Goal: Find contact information: Find contact information

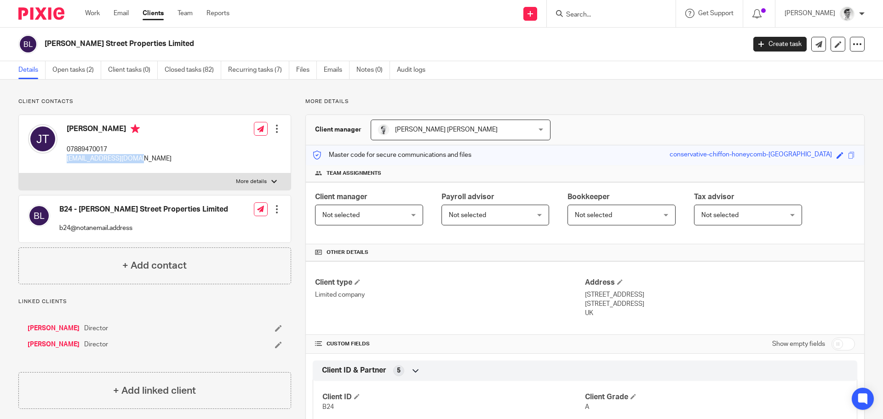
click at [631, 15] on input "Search" at bounding box center [606, 15] width 83 height 8
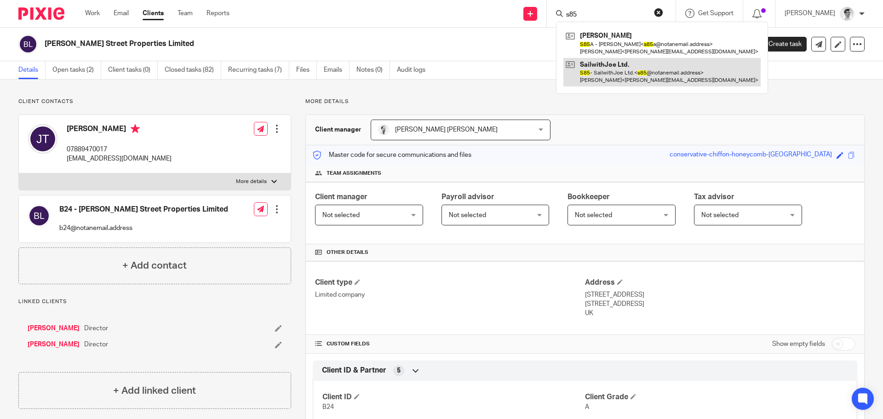
type input "s85"
click at [613, 86] on link at bounding box center [662, 72] width 197 height 29
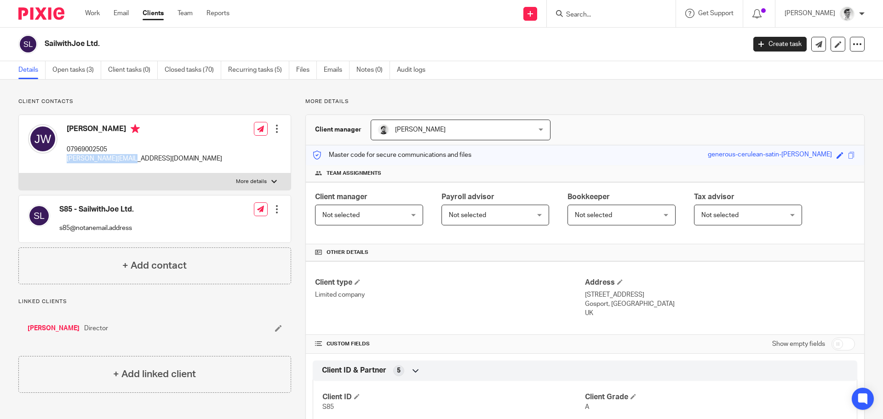
drag, startPoint x: 138, startPoint y: 160, endPoint x: 66, endPoint y: 162, distance: 71.8
click at [66, 162] on div "Joseph Wallington-Lardi 07969002505 joe@sailwithjoe.com" at bounding box center [125, 144] width 194 height 49
copy p "[PERSON_NAME][EMAIL_ADDRESS][DOMAIN_NAME]"
click at [663, 17] on form at bounding box center [614, 14] width 98 height 12
click at [642, 13] on input "Search" at bounding box center [606, 15] width 83 height 8
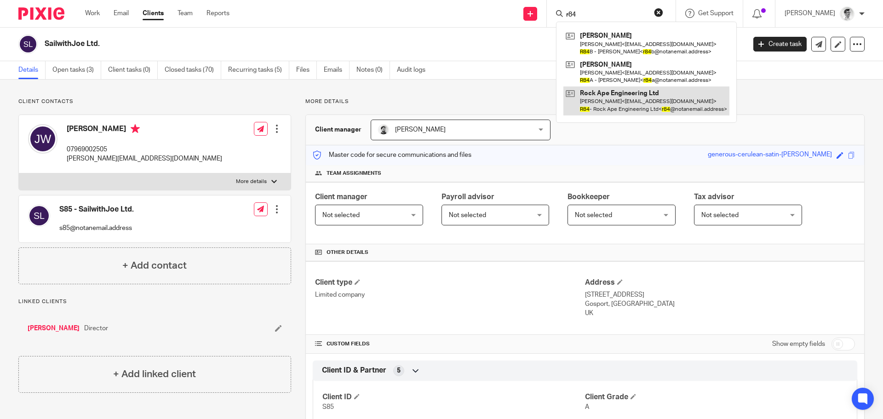
type input "r84"
click at [662, 115] on link at bounding box center [647, 100] width 166 height 29
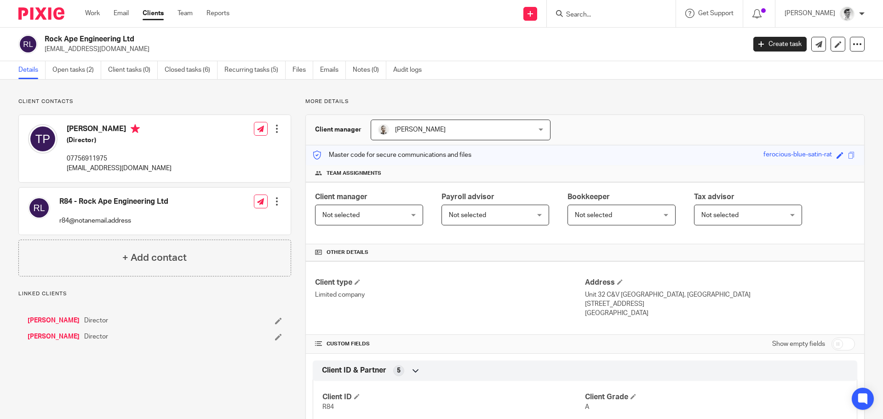
click at [125, 167] on p "[EMAIL_ADDRESS][DOMAIN_NAME]" at bounding box center [119, 168] width 105 height 9
drag, startPoint x: 144, startPoint y: 166, endPoint x: 62, endPoint y: 175, distance: 82.8
click at [62, 175] on div "[PERSON_NAME] (Director) 07756911975 [EMAIL_ADDRESS][DOMAIN_NAME] Edit contact …" at bounding box center [155, 148] width 272 height 67
copy p "[EMAIL_ADDRESS][DOMAIN_NAME]"
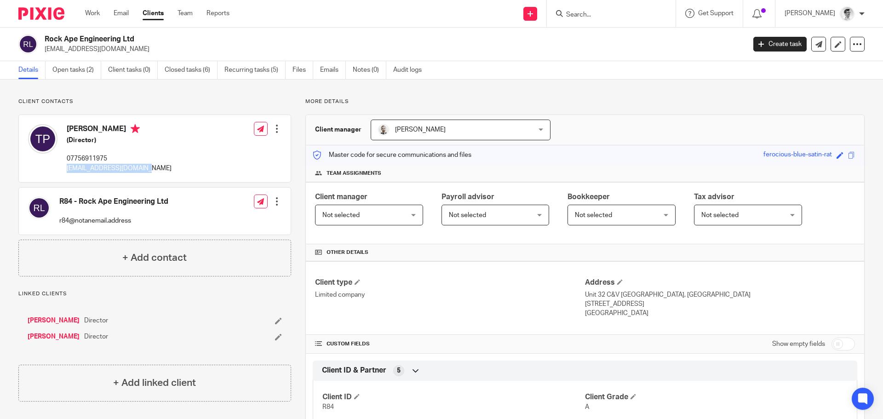
copy p "[EMAIL_ADDRESS][DOMAIN_NAME]"
click at [594, 18] on input "Search" at bounding box center [606, 15] width 83 height 8
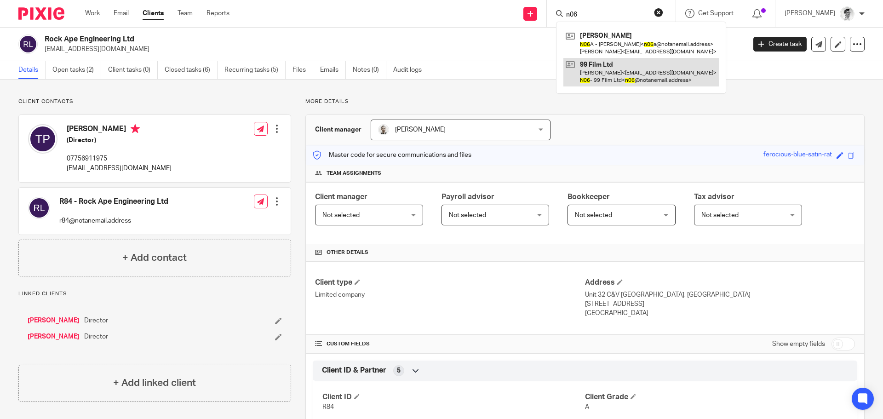
type input "n06"
click at [617, 67] on link at bounding box center [642, 72] width 156 height 29
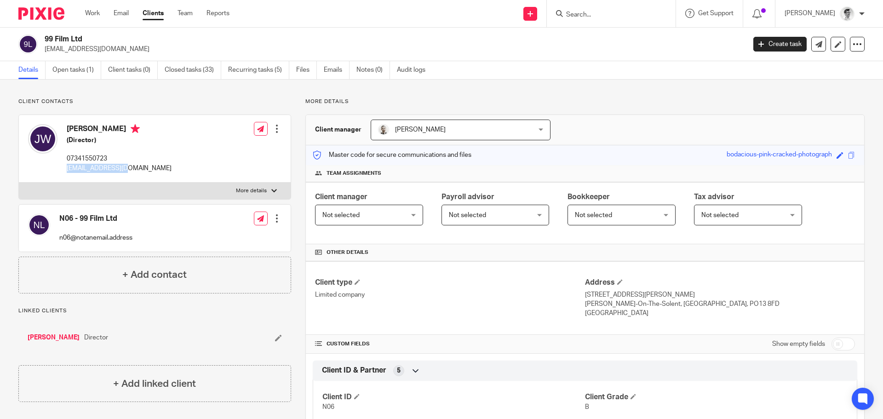
drag, startPoint x: 93, startPoint y: 169, endPoint x: 63, endPoint y: 174, distance: 30.8
click at [63, 174] on div "[PERSON_NAME] (Director) 07341550723 [EMAIL_ADDRESS][DOMAIN_NAME]" at bounding box center [100, 149] width 144 height 58
copy p "josh@99film.co.uk"
click at [633, 13] on input "Search" at bounding box center [606, 15] width 83 height 8
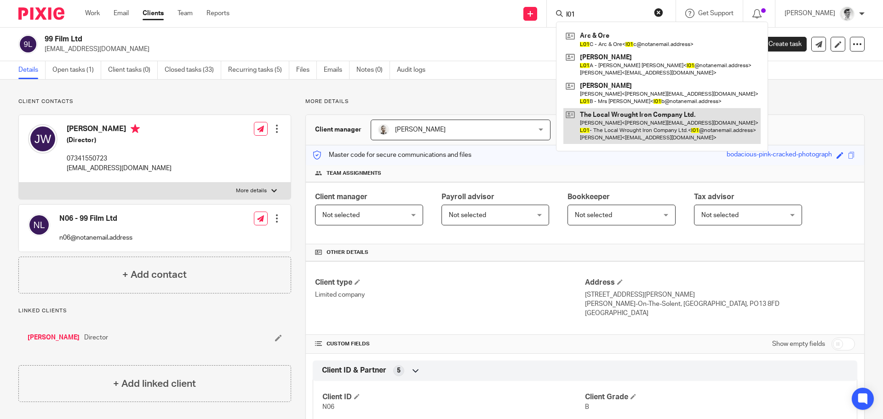
type input "l01"
click at [670, 121] on link at bounding box center [662, 126] width 197 height 36
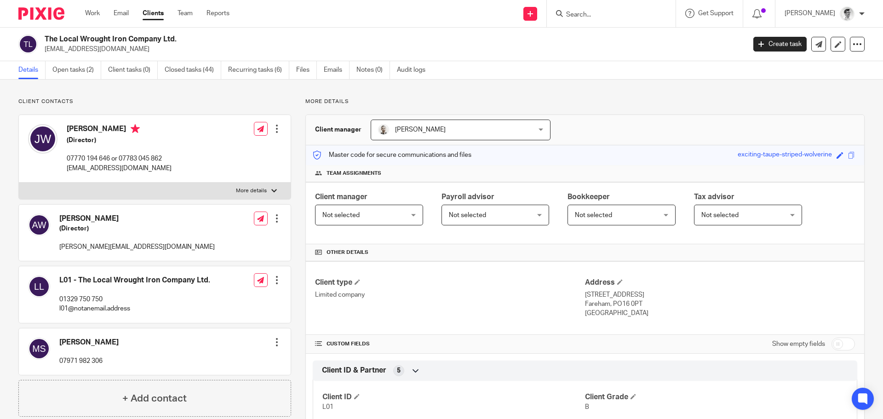
drag, startPoint x: 191, startPoint y: 168, endPoint x: 65, endPoint y: 173, distance: 126.1
click at [65, 173] on div "[PERSON_NAME] (Director) 07770 194 646 or 07783 045 862 [EMAIL_ADDRESS][DOMAIN_…" at bounding box center [155, 149] width 272 height 68
copy p "[EMAIL_ADDRESS][DOMAIN_NAME]"
